Goal: Task Accomplishment & Management: Manage account settings

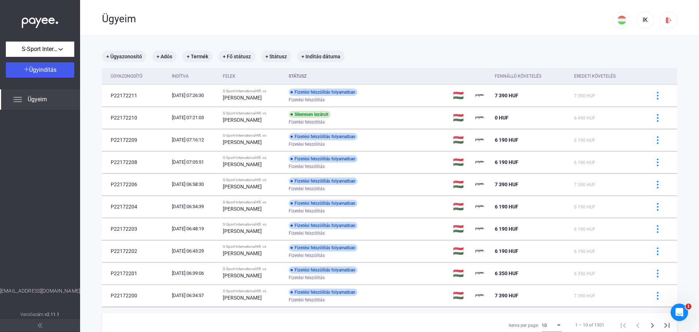
click at [44, 103] on span "Ügyeim" at bounding box center [37, 99] width 19 height 9
click at [62, 48] on div "S-Sport International Kft." at bounding box center [40, 49] width 64 height 9
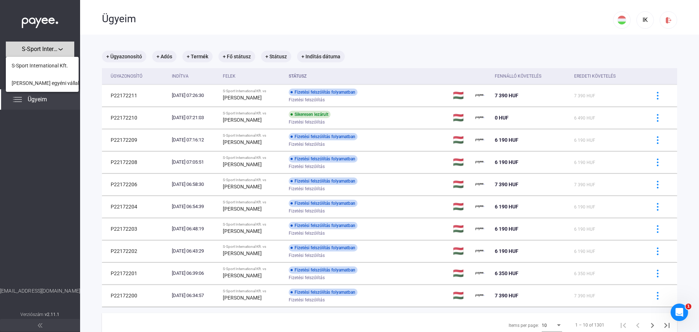
click at [62, 48] on div at bounding box center [349, 166] width 699 height 332
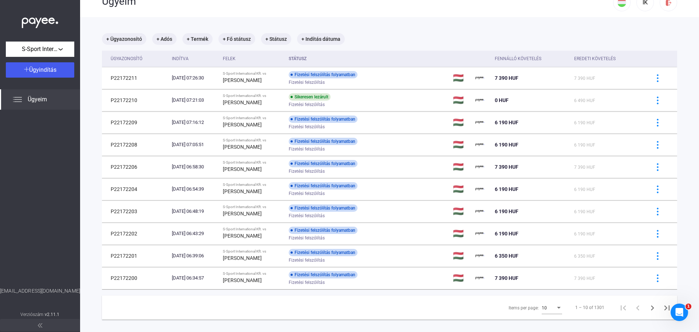
scroll to position [35, 0]
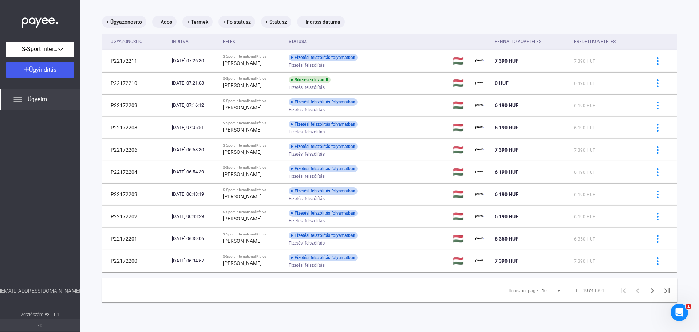
click at [548, 290] on div "10" at bounding box center [549, 290] width 14 height 9
click at [275, 24] on div at bounding box center [349, 166] width 699 height 332
click at [275, 23] on mat-chip "+ Státusz" at bounding box center [276, 22] width 30 height 12
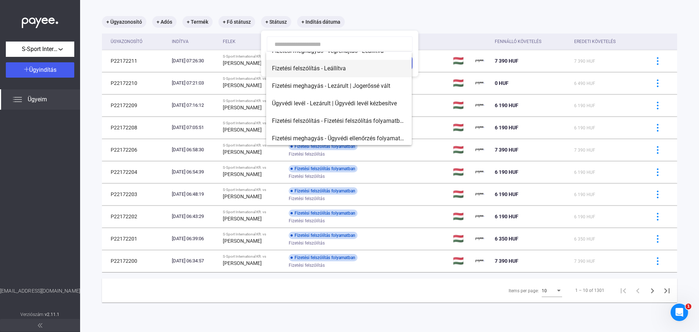
scroll to position [151, 0]
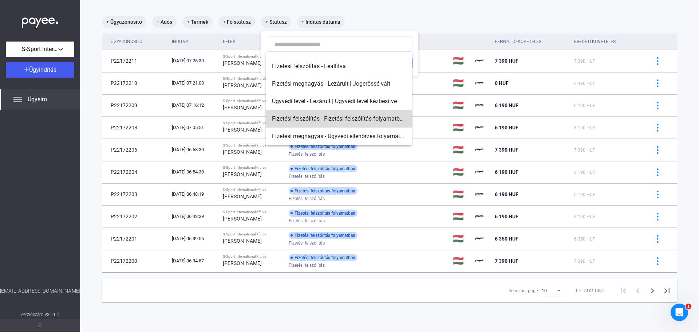
click at [344, 117] on span "Fizetési felszólítás - Fizetési felszólítás folyamatban" at bounding box center [339, 118] width 134 height 9
type input "**********"
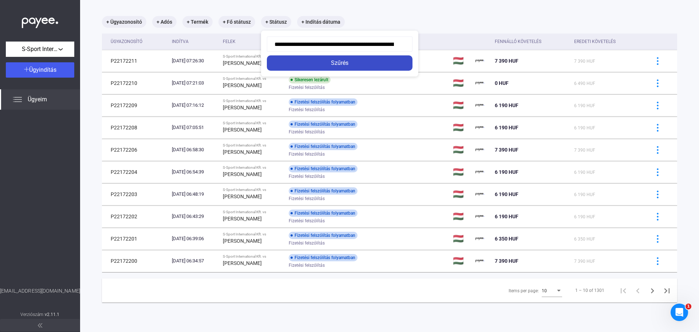
click at [335, 63] on div "Szűrés" at bounding box center [339, 63] width 141 height 9
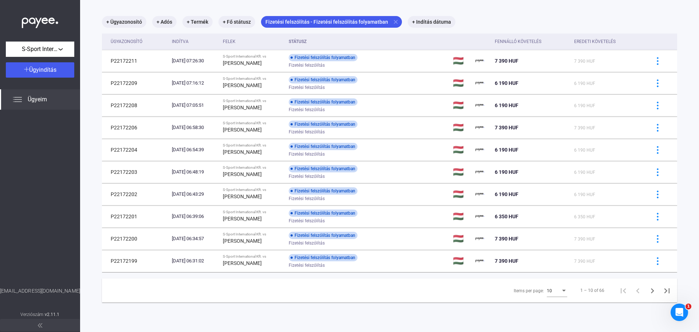
click at [562, 290] on div "Items per page:" at bounding box center [564, 290] width 4 height 2
click at [552, 303] on span "25" at bounding box center [552, 303] width 20 height 9
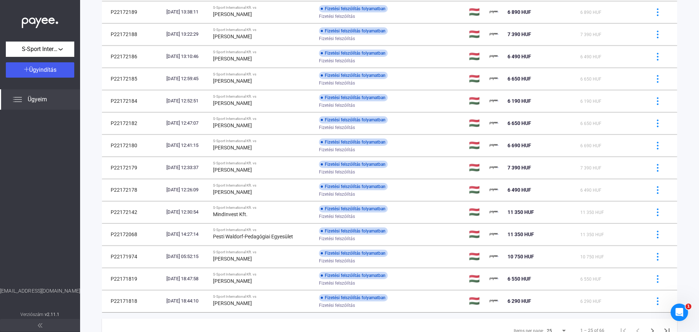
scroll to position [360, 0]
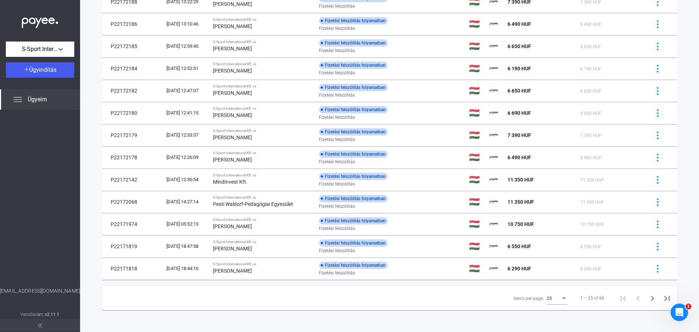
click at [555, 297] on div "25" at bounding box center [554, 298] width 14 height 9
click at [556, 274] on span "5" at bounding box center [552, 272] width 20 height 9
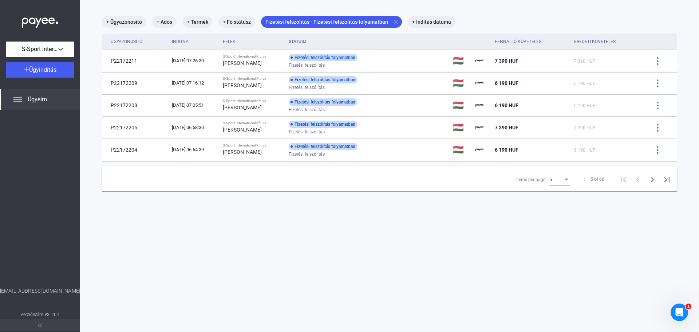
click at [556, 182] on div "5" at bounding box center [556, 179] width 14 height 9
click at [554, 191] on span "10" at bounding box center [554, 192] width 20 height 9
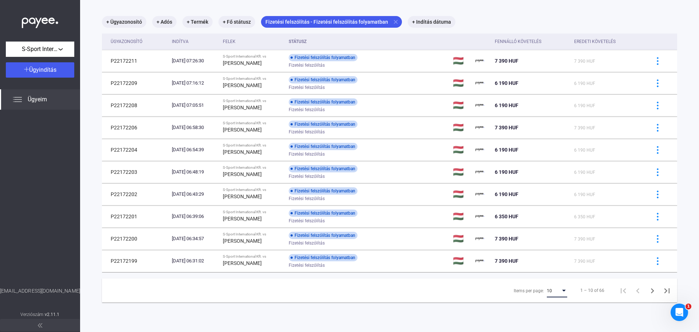
click at [561, 291] on div "Items per page:" at bounding box center [564, 291] width 7 height 6
click at [555, 305] on span "25" at bounding box center [552, 303] width 20 height 9
drag, startPoint x: 561, startPoint y: 6, endPoint x: 546, endPoint y: 7, distance: 15.3
click at [561, 6] on main "+ Ügyazonosító + Adós + Termék + Fő státusz Fizetési felszólítás - Fizetési fel…" at bounding box center [389, 166] width 619 height 332
